Goal: Task Accomplishment & Management: Manage account settings

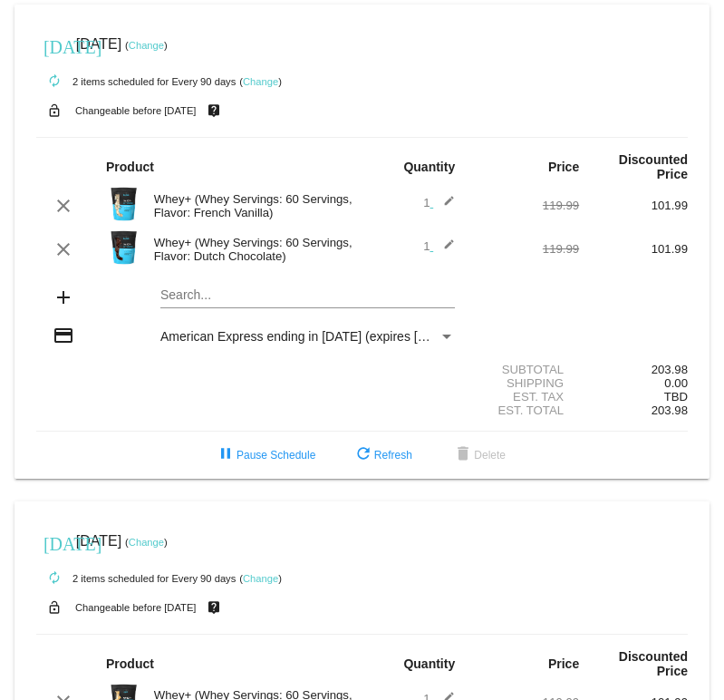
click at [263, 87] on div "autorenew 2 items scheduled for Every 90 days ( Change )" at bounding box center [362, 81] width 652 height 36
click at [263, 84] on link "Change" at bounding box center [260, 81] width 35 height 11
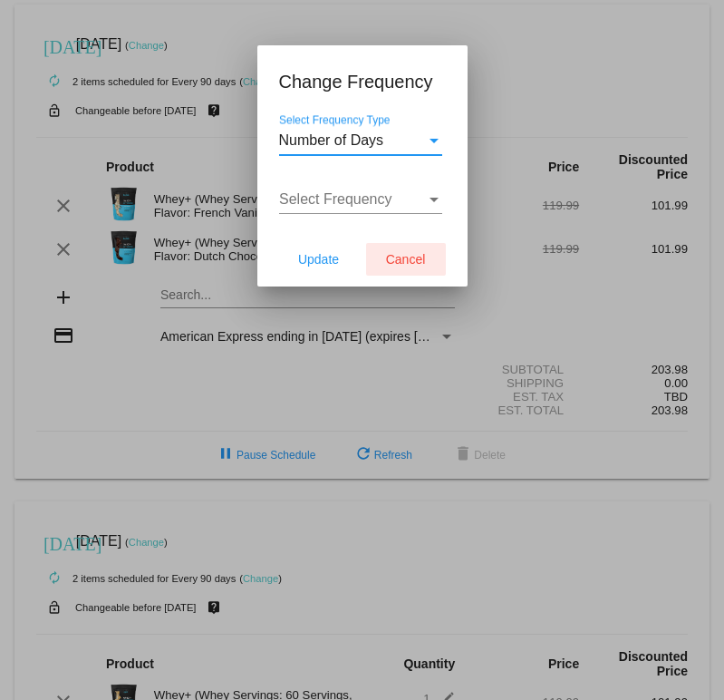
click at [411, 258] on span "Cancel" at bounding box center [406, 259] width 40 height 15
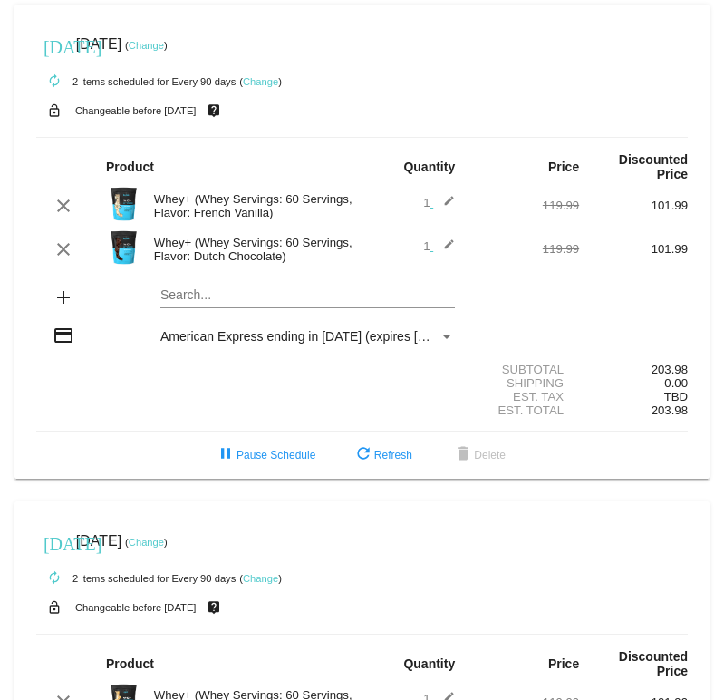
click at [164, 41] on link "Change" at bounding box center [146, 45] width 35 height 11
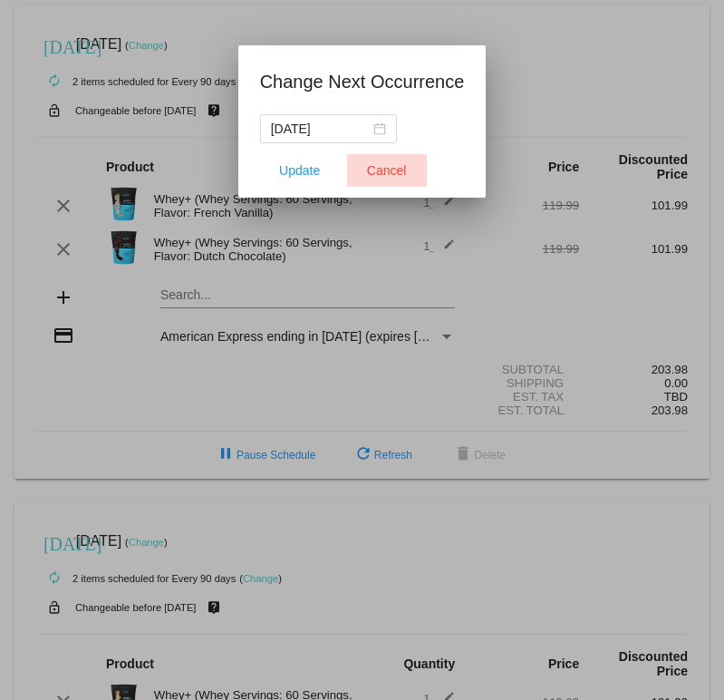
click at [391, 170] on span "Cancel" at bounding box center [387, 170] width 40 height 15
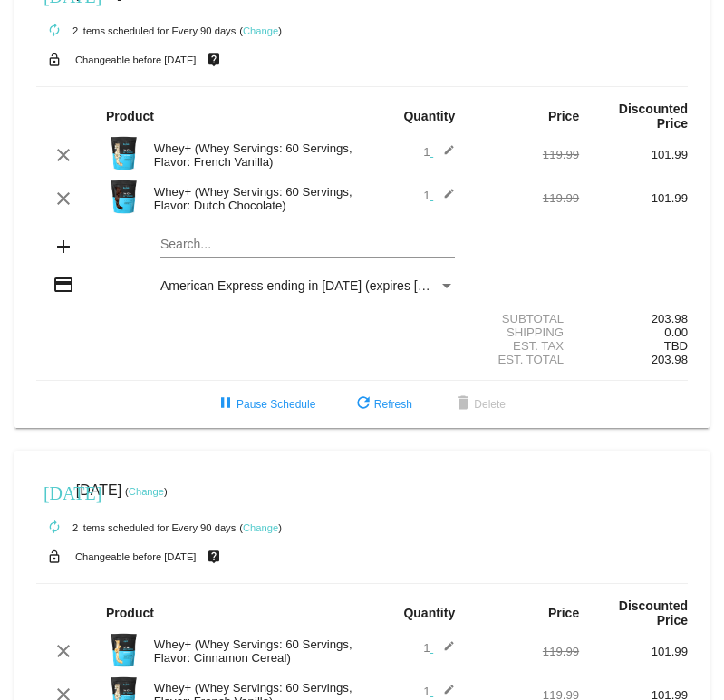
scroll to position [53, 0]
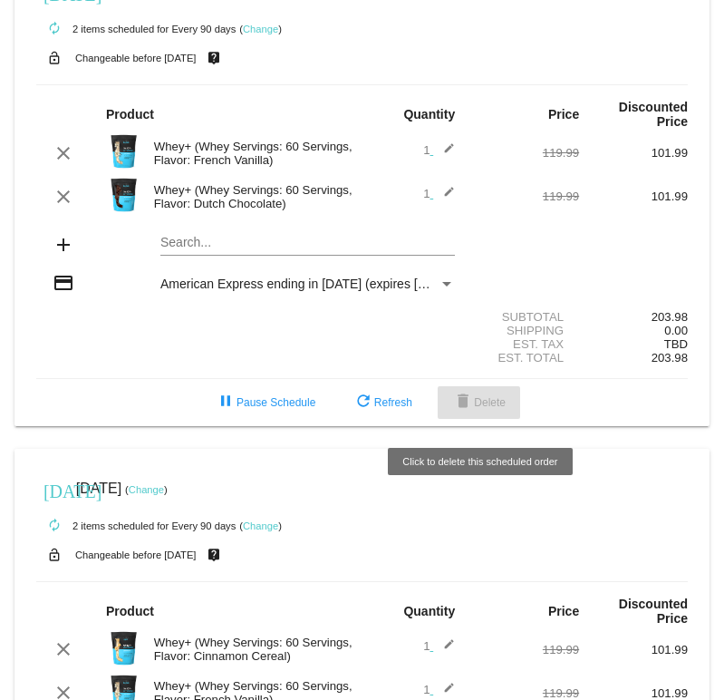
click at [471, 409] on mat-icon "delete" at bounding box center [463, 403] width 22 height 22
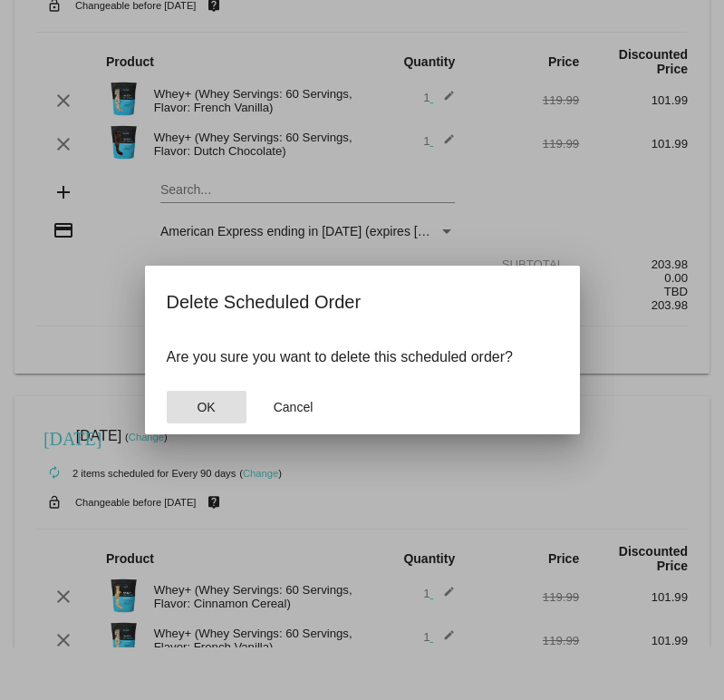
click at [199, 412] on span "OK" at bounding box center [206, 407] width 18 height 15
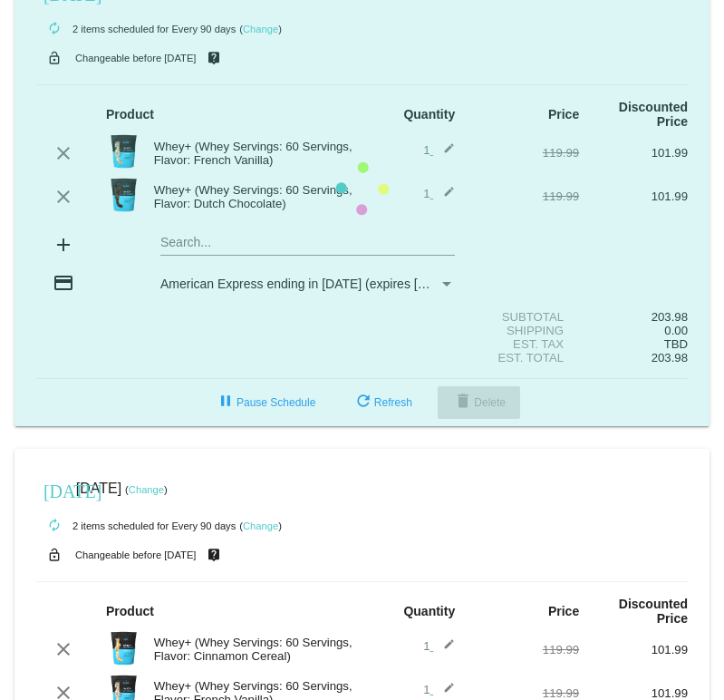
scroll to position [0, 0]
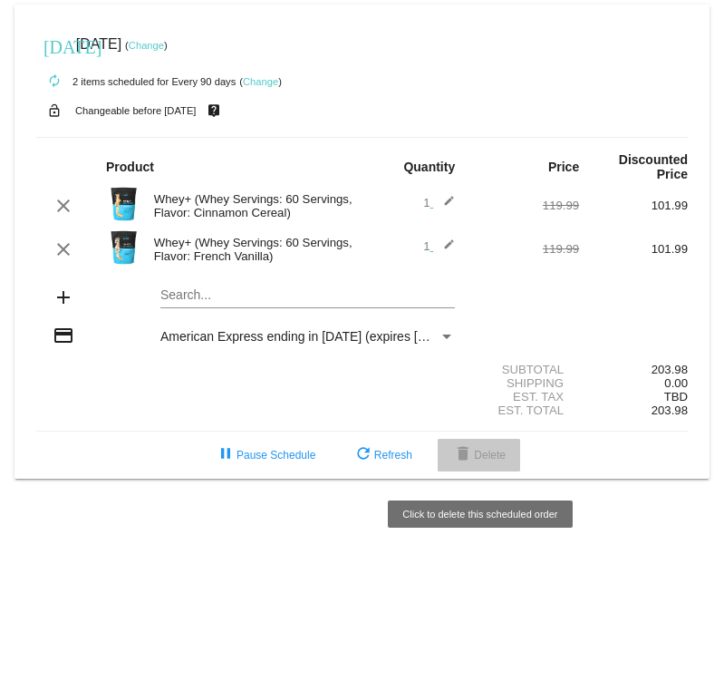
click at [480, 461] on span "delete Delete" at bounding box center [478, 455] width 53 height 13
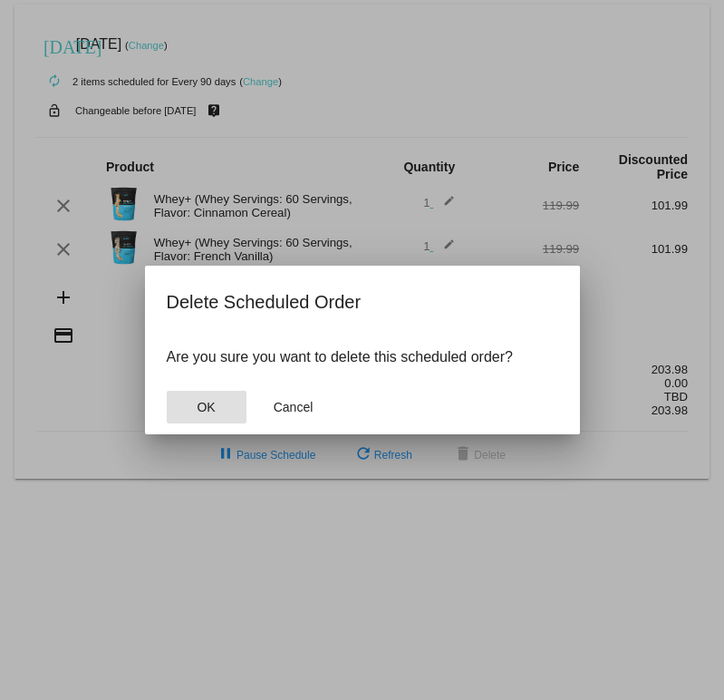
click at [200, 403] on span "OK" at bounding box center [206, 407] width 18 height 15
